Goal: Register for event/course

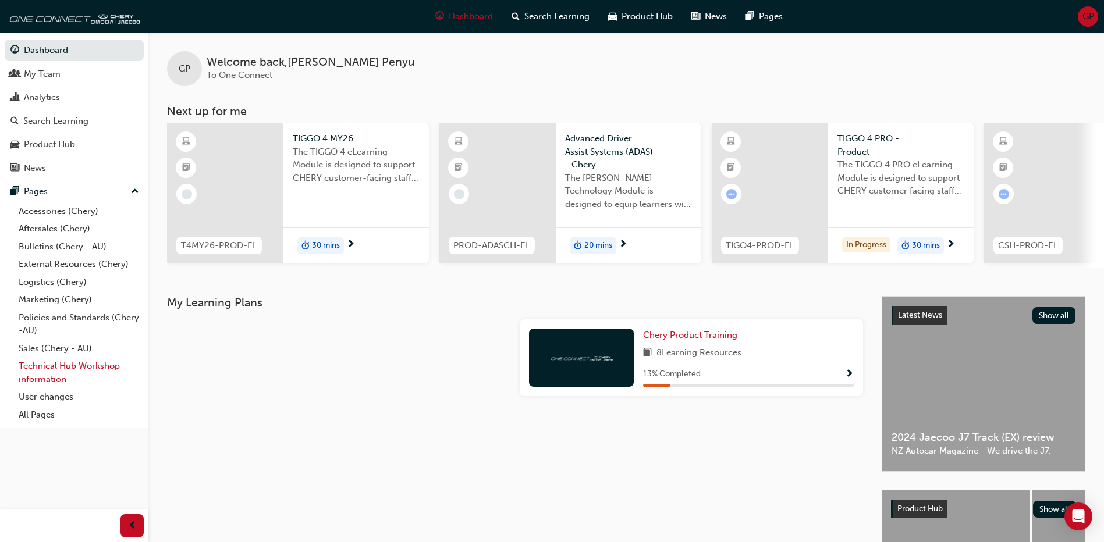
click at [48, 366] on link "Technical Hub Workshop information" at bounding box center [79, 372] width 130 height 31
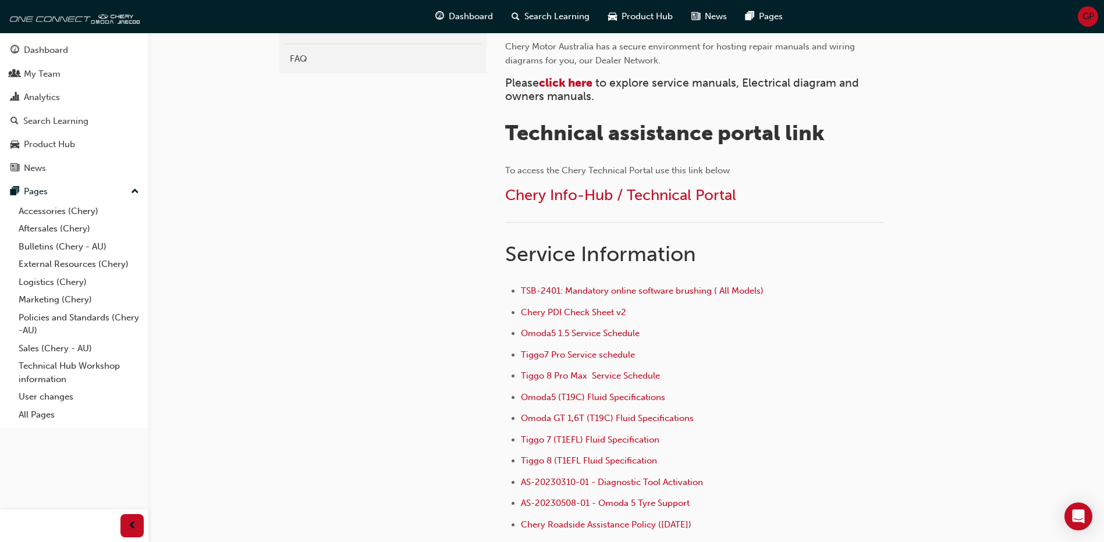
scroll to position [233, 0]
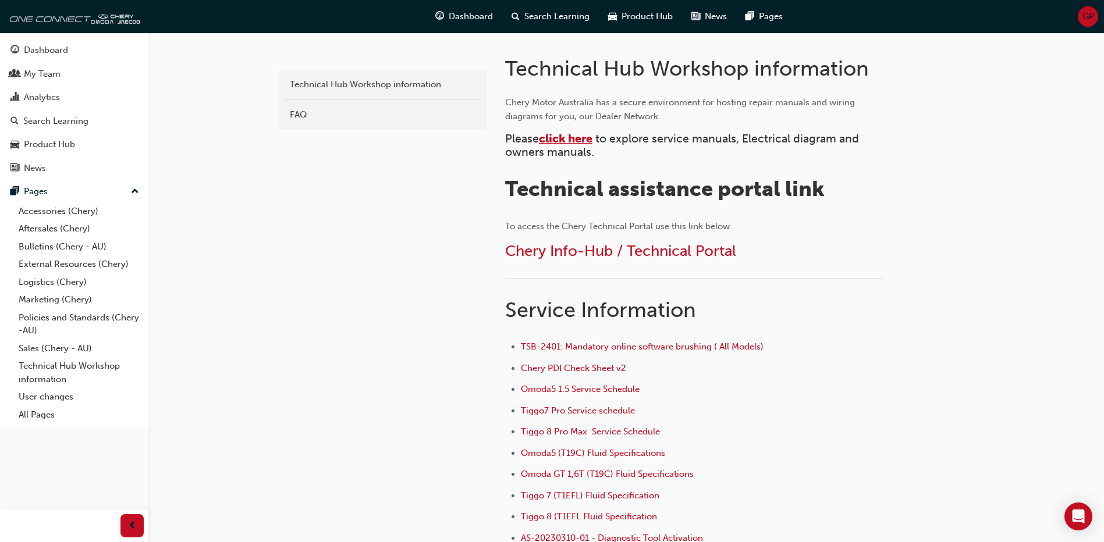
click at [566, 140] on span "click here" at bounding box center [566, 138] width 54 height 13
